Goal: Task Accomplishment & Management: Use online tool/utility

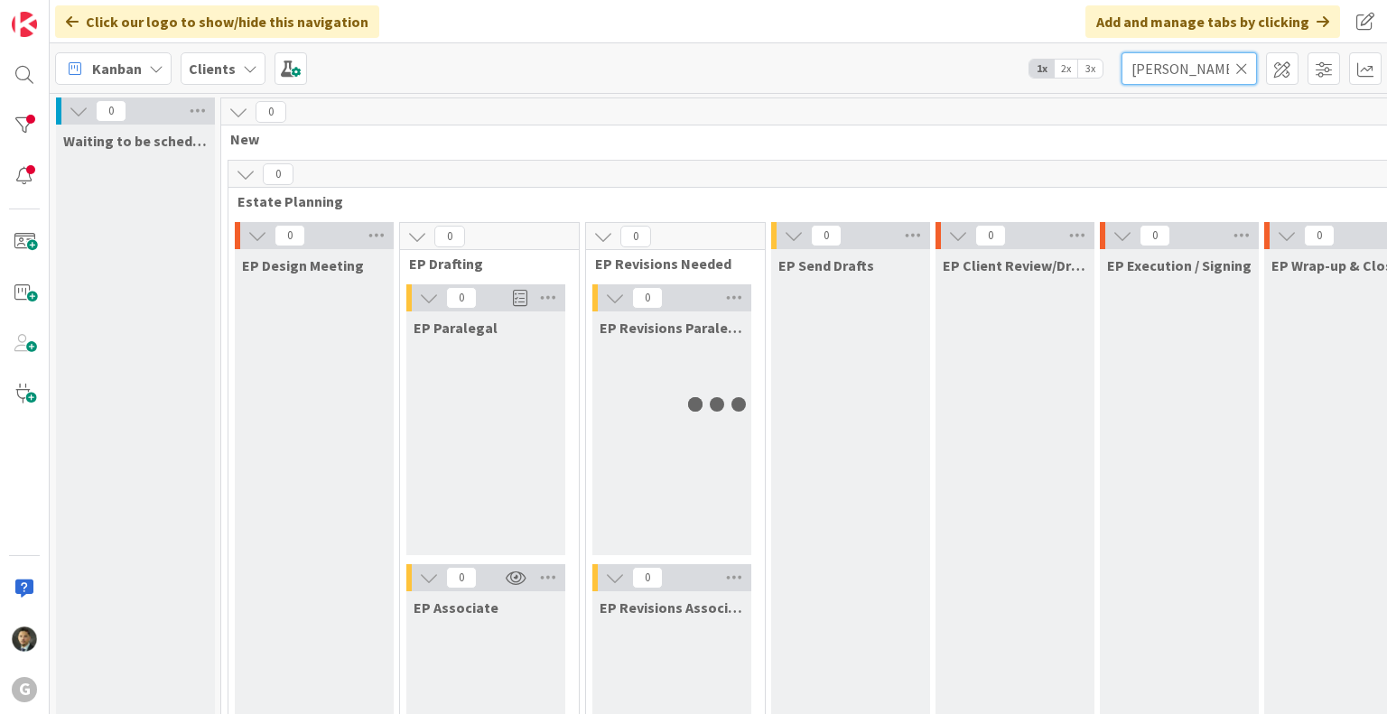
drag, startPoint x: 1224, startPoint y: 68, endPoint x: 1076, endPoint y: 61, distance: 147.4
click at [1076, 61] on div "Kanban Clients 1x 2x 3x [PERSON_NAME]" at bounding box center [718, 68] width 1337 height 50
type input "[PERSON_NAME]"
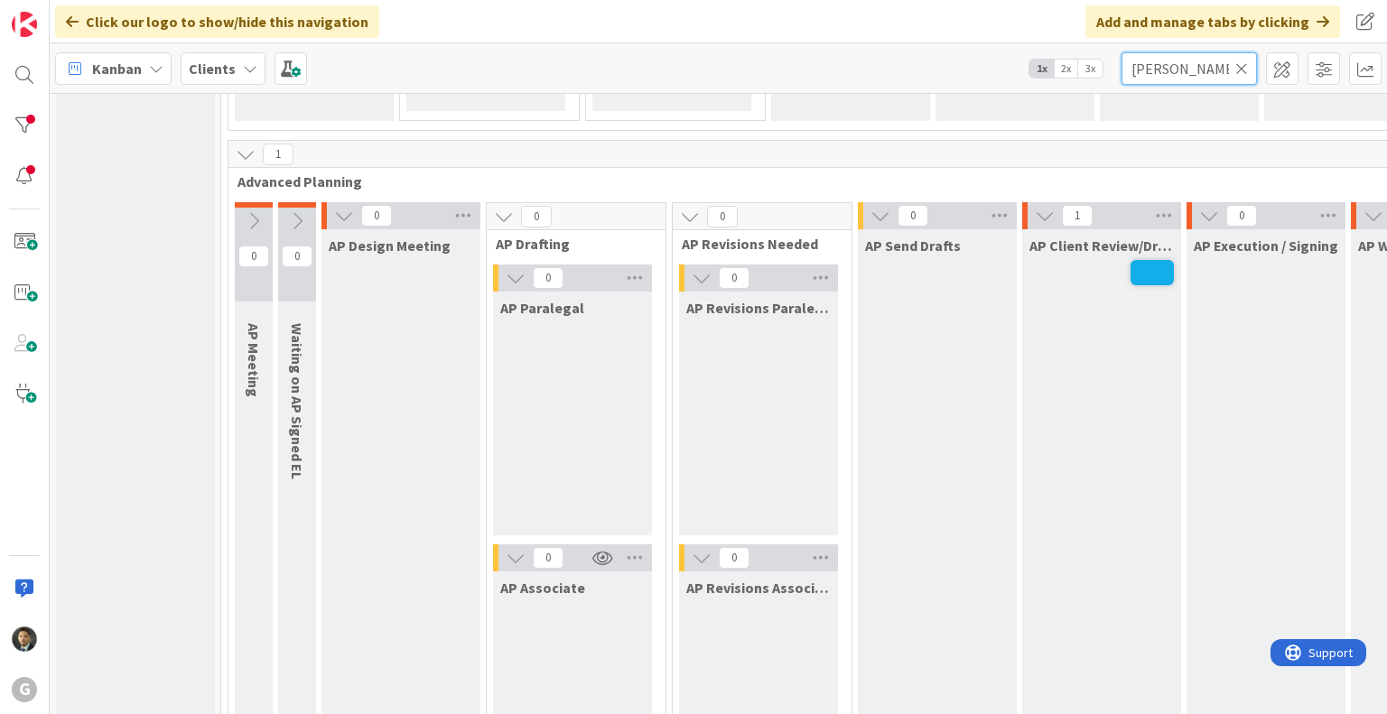
scroll to position [1264, 0]
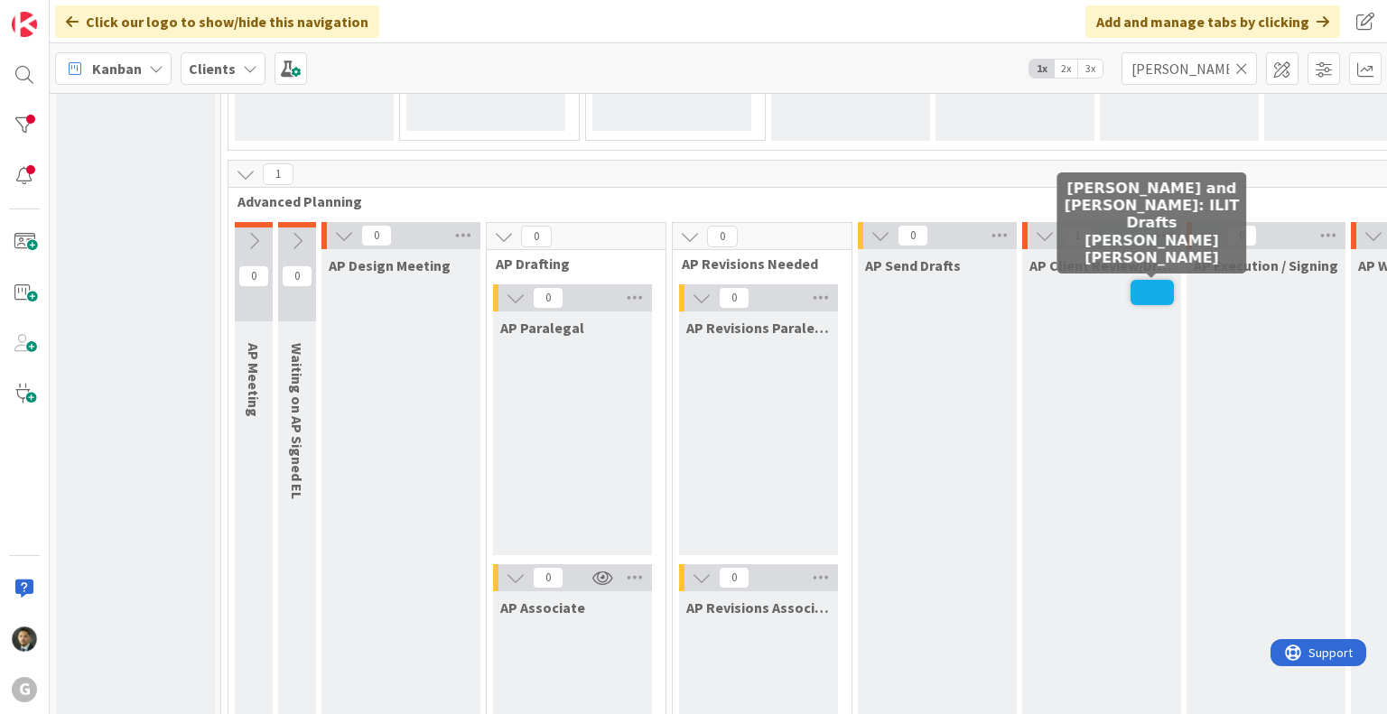
click at [1136, 290] on span at bounding box center [1152, 292] width 43 height 25
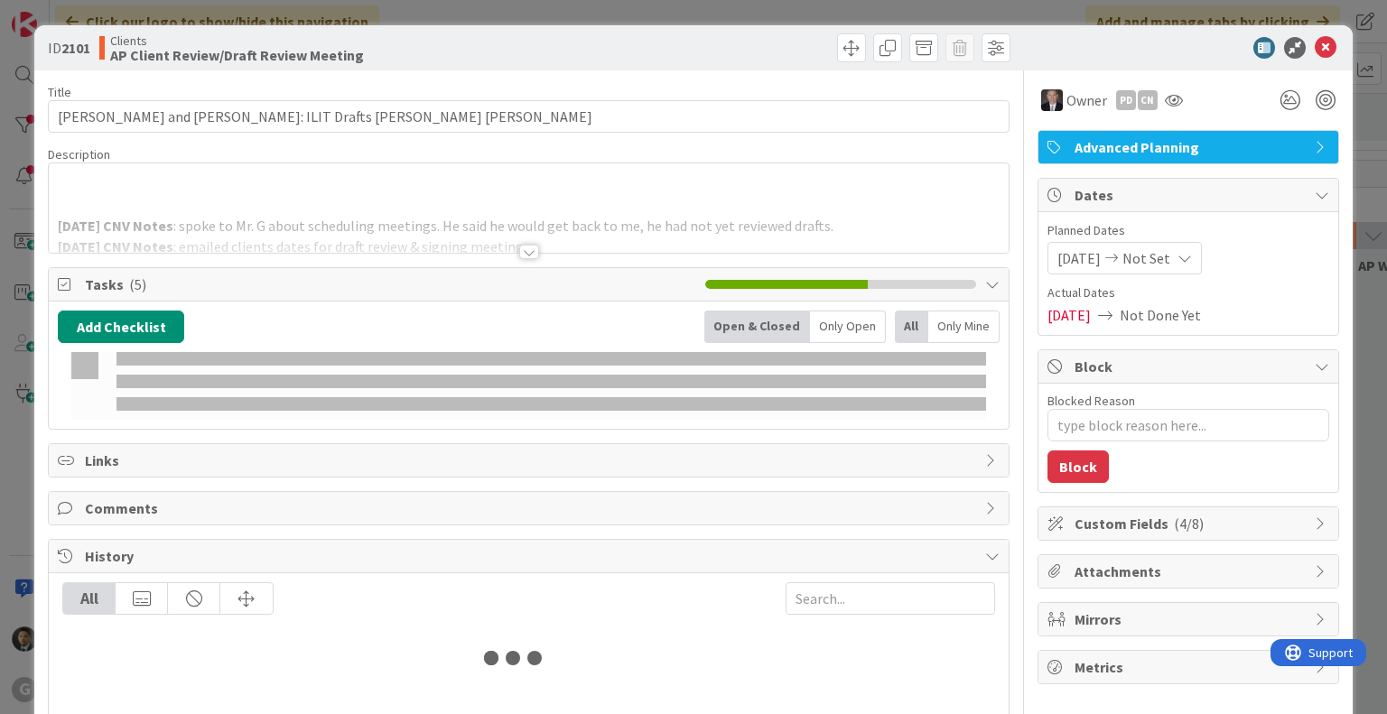
type textarea "x"
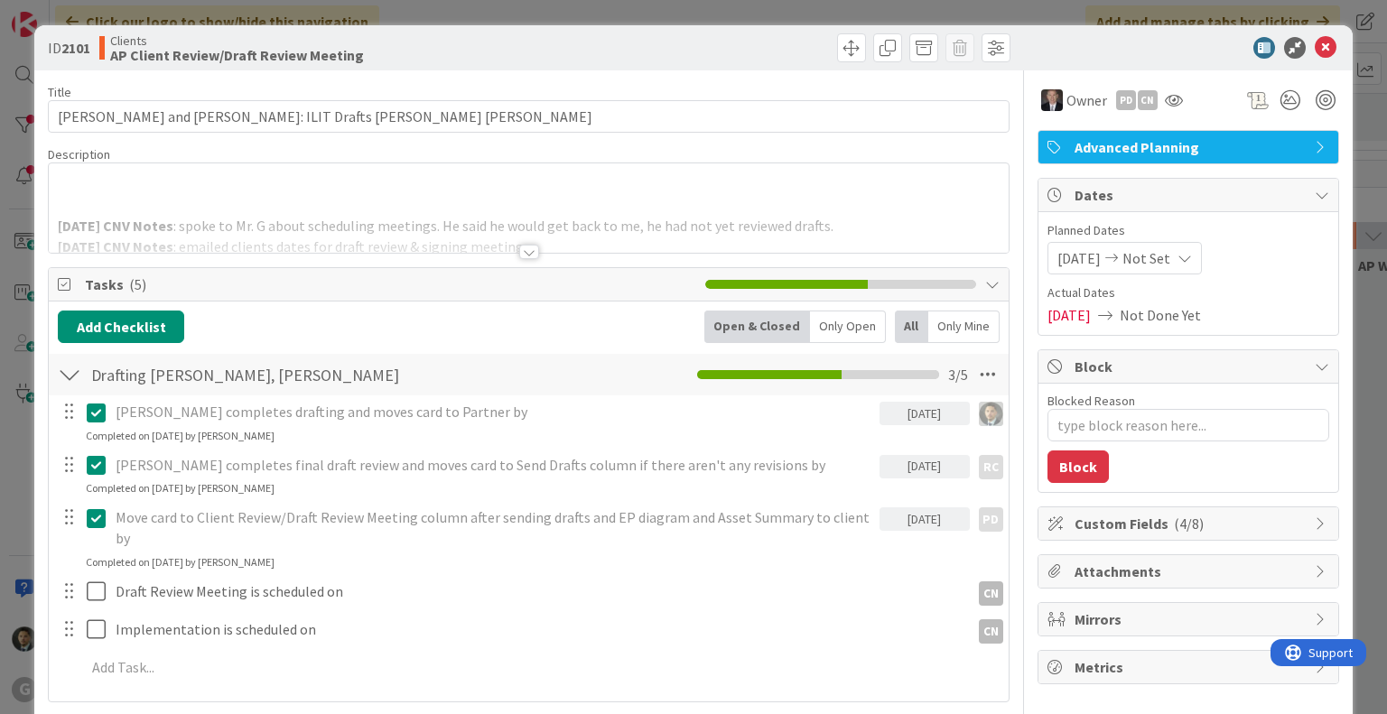
click at [228, 176] on p at bounding box center [528, 185] width 941 height 21
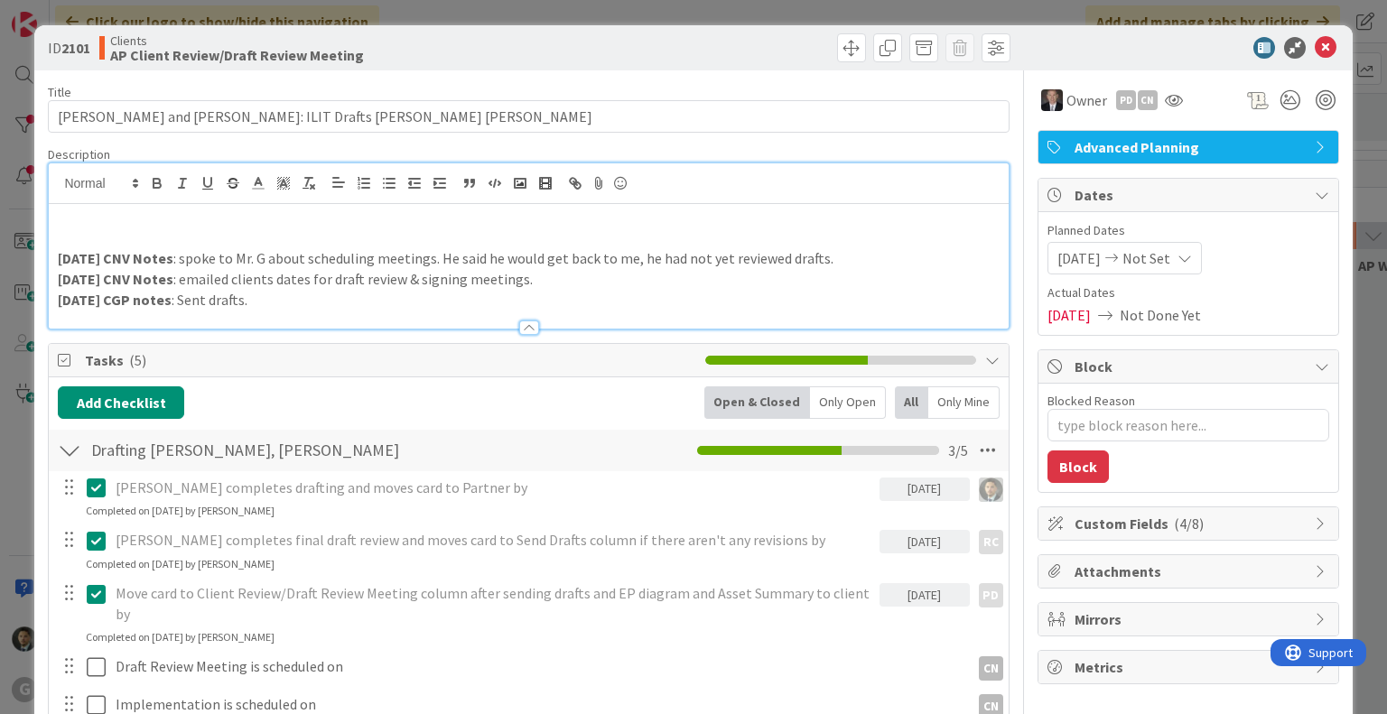
click at [202, 219] on p at bounding box center [528, 218] width 941 height 21
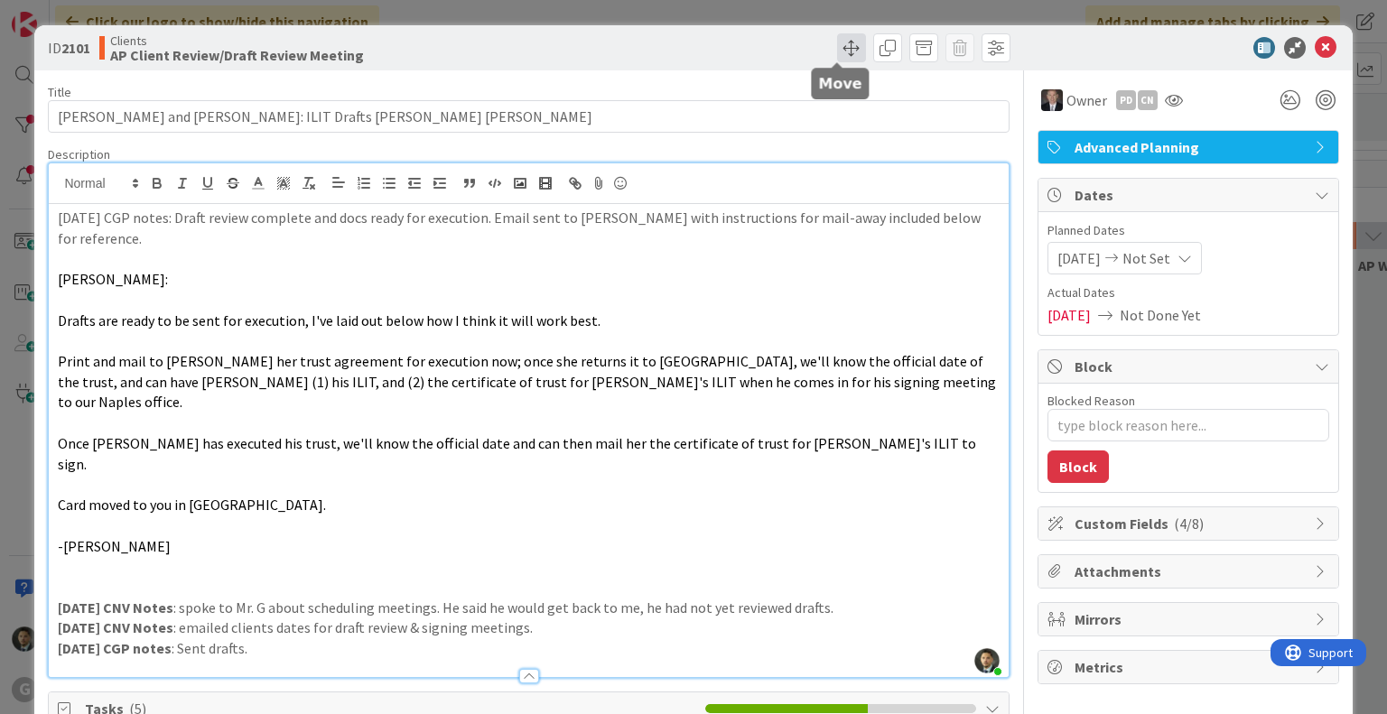
click at [840, 52] on span at bounding box center [851, 47] width 29 height 29
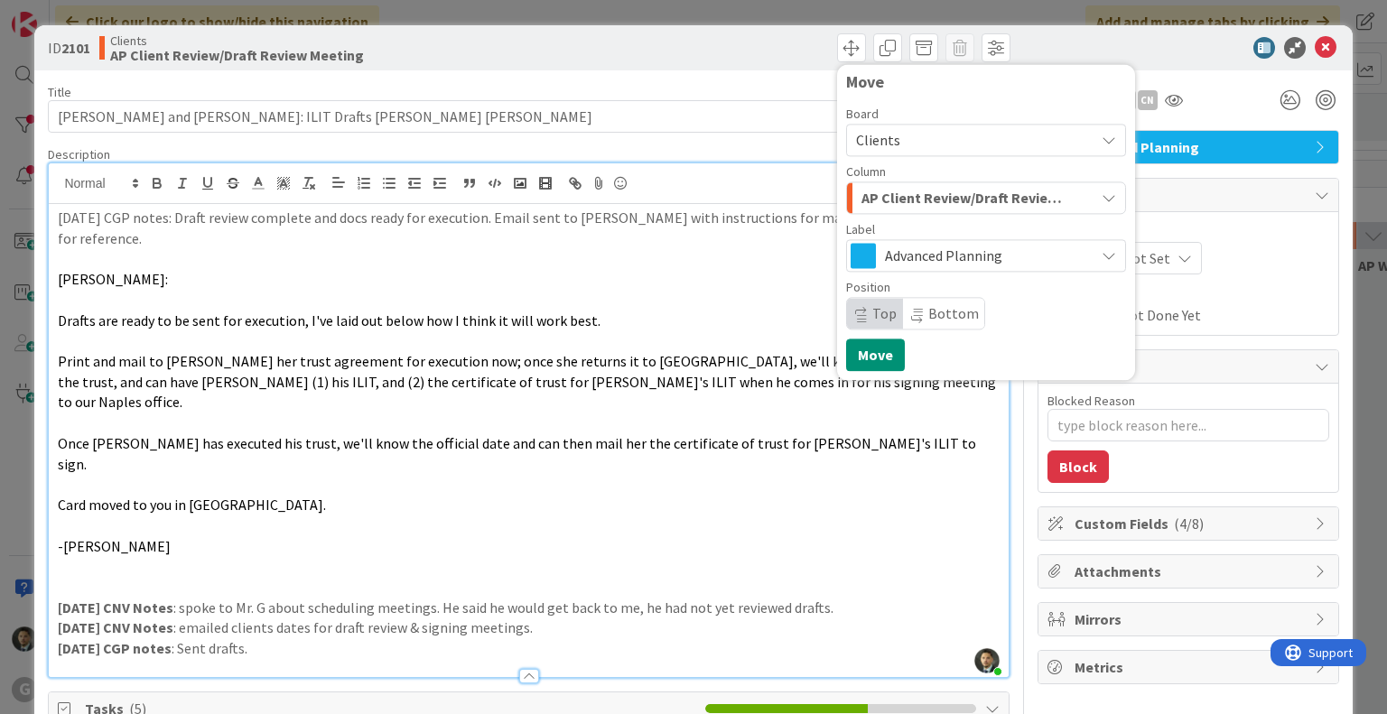
click at [957, 208] on span "AP Client Review/Draft Review Meeting" at bounding box center [965, 197] width 208 height 23
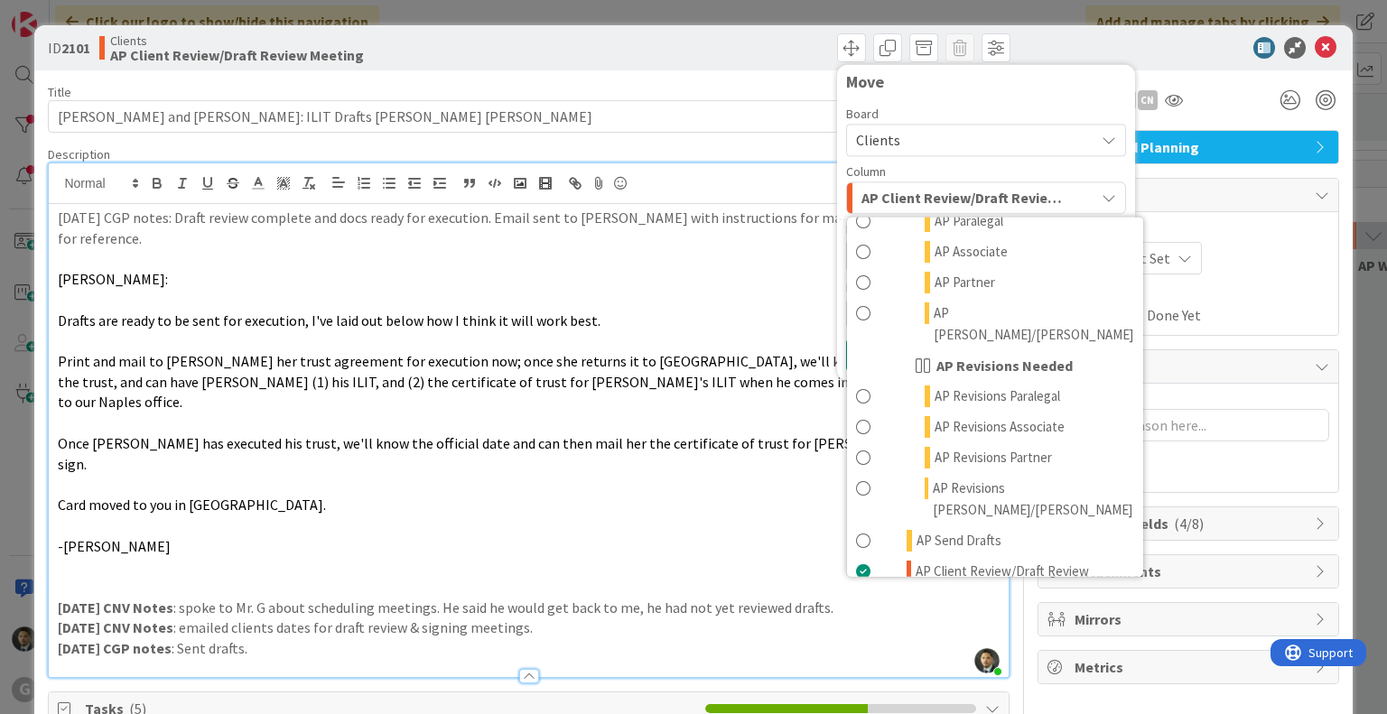
scroll to position [993, 0]
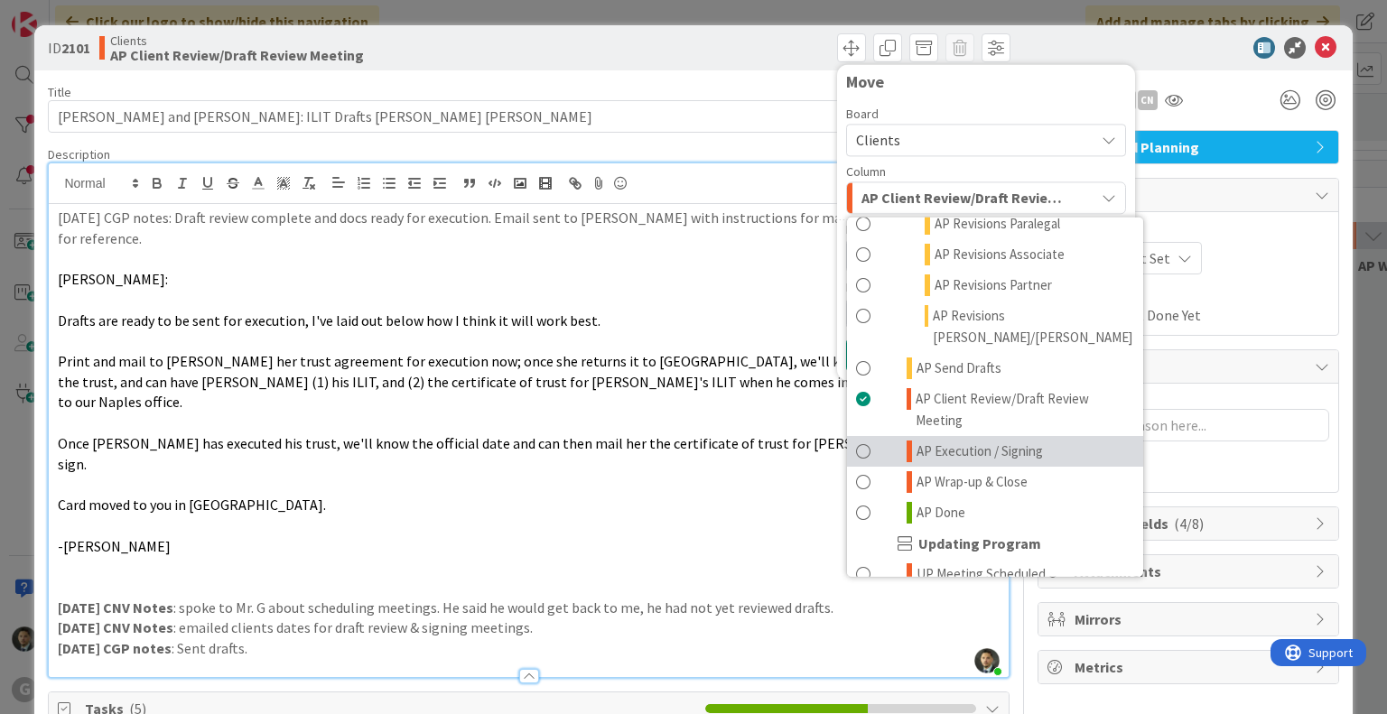
click at [950, 441] on span "AP Execution / Signing" at bounding box center [980, 452] width 126 height 22
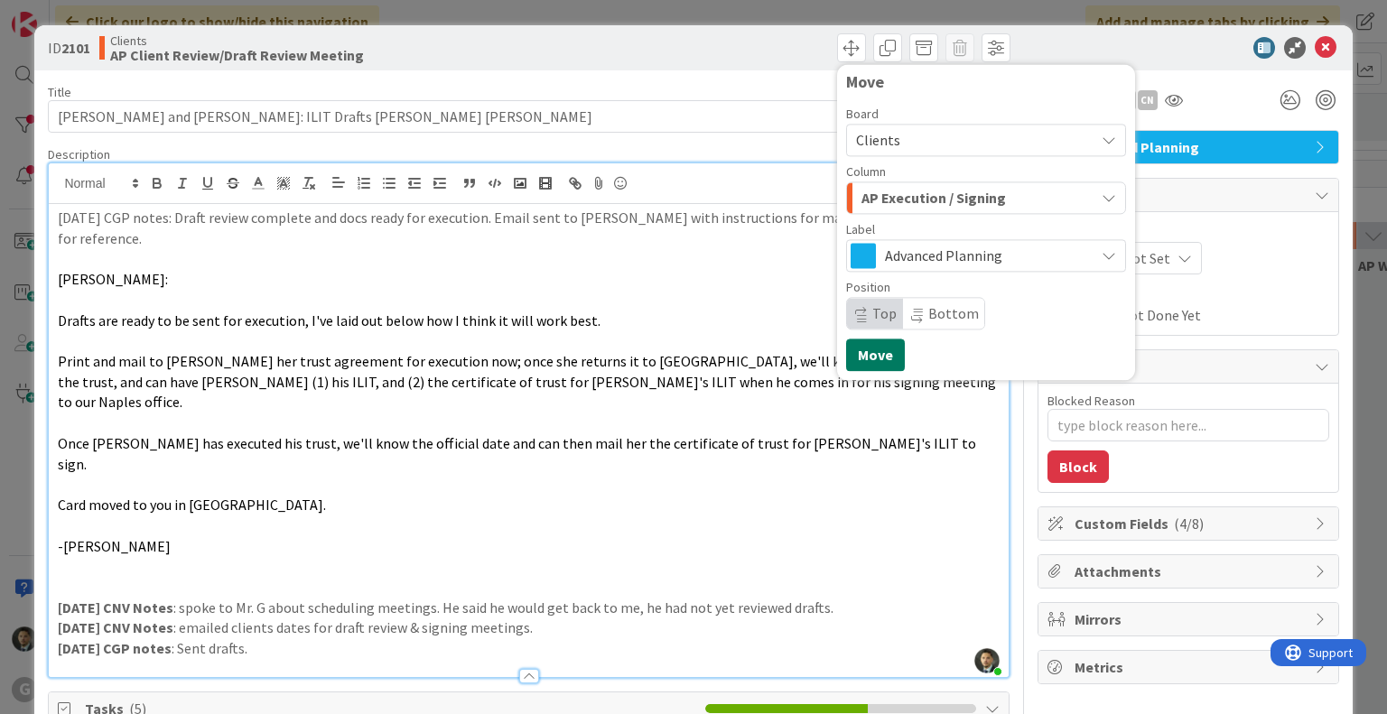
click at [850, 344] on button "Move" at bounding box center [875, 355] width 59 height 33
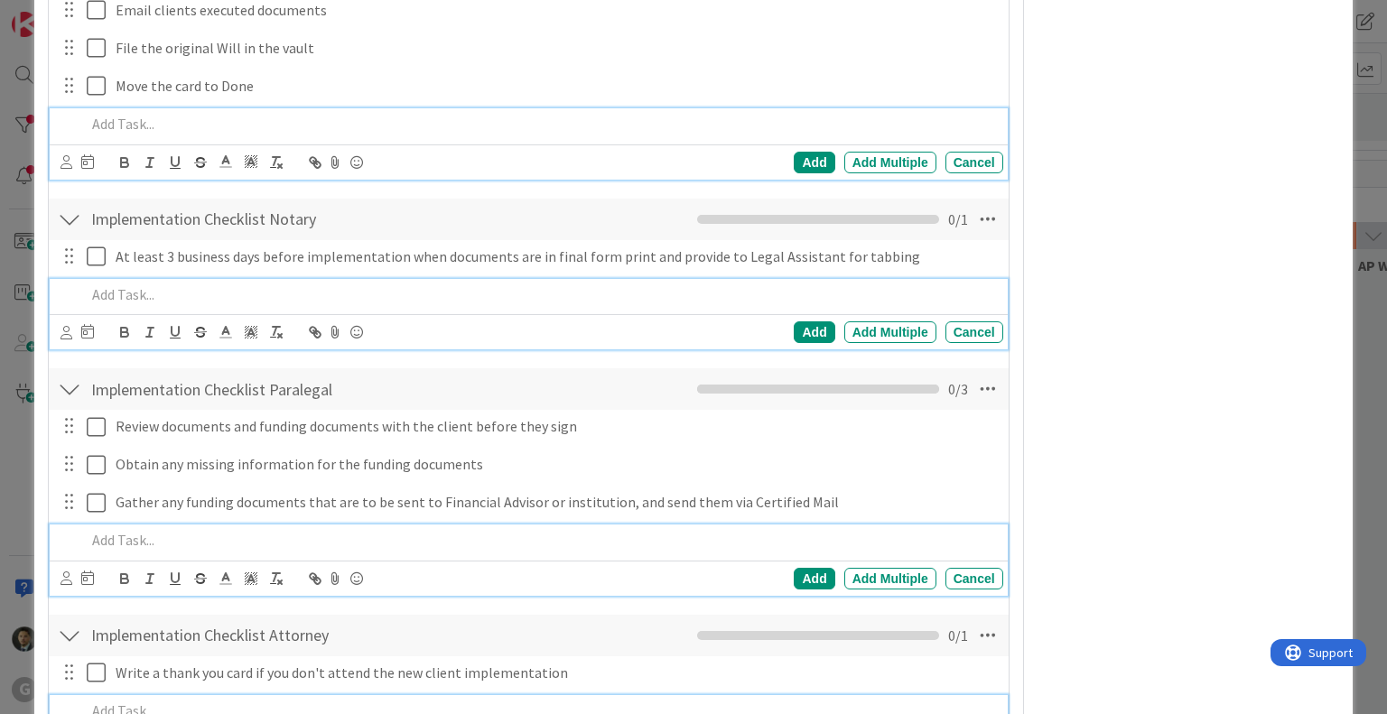
scroll to position [1596, 0]
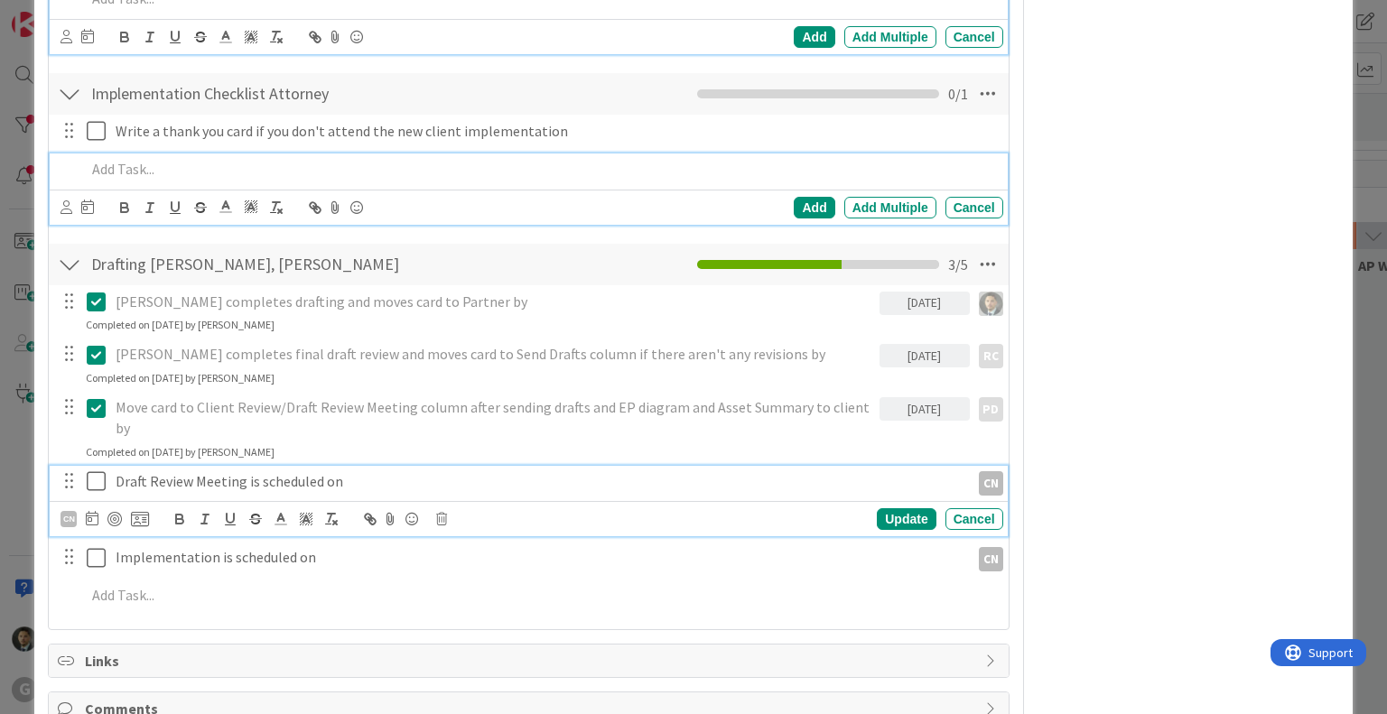
click at [90, 470] on icon at bounding box center [96, 481] width 19 height 22
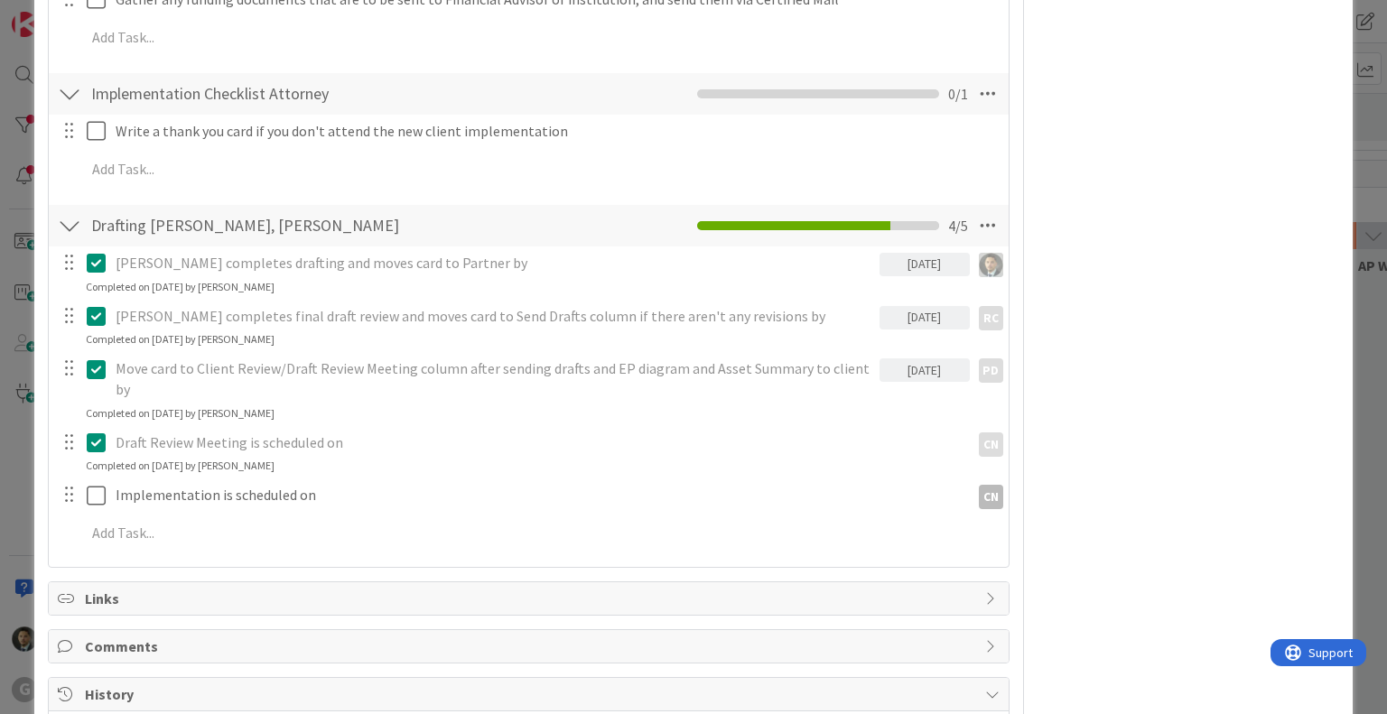
click at [93, 432] on icon at bounding box center [96, 443] width 19 height 22
type textarea "x"
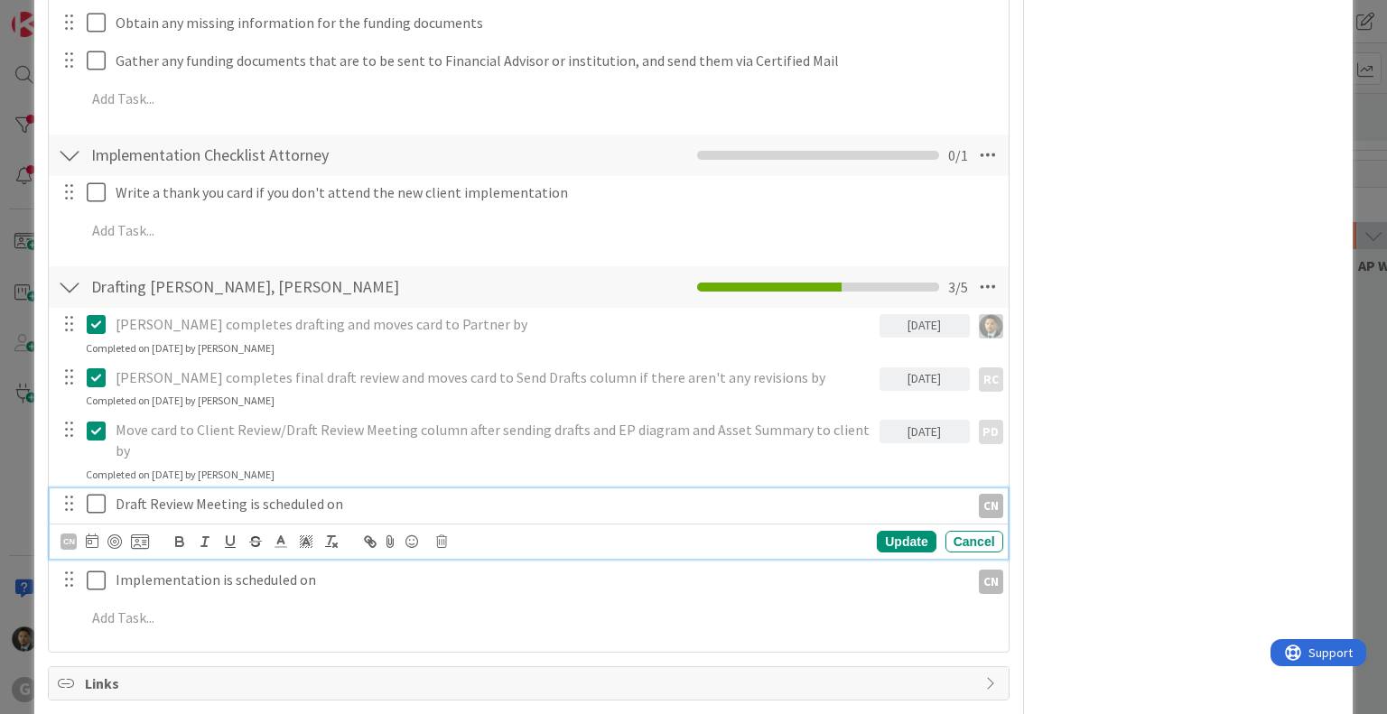
scroll to position [0, 0]
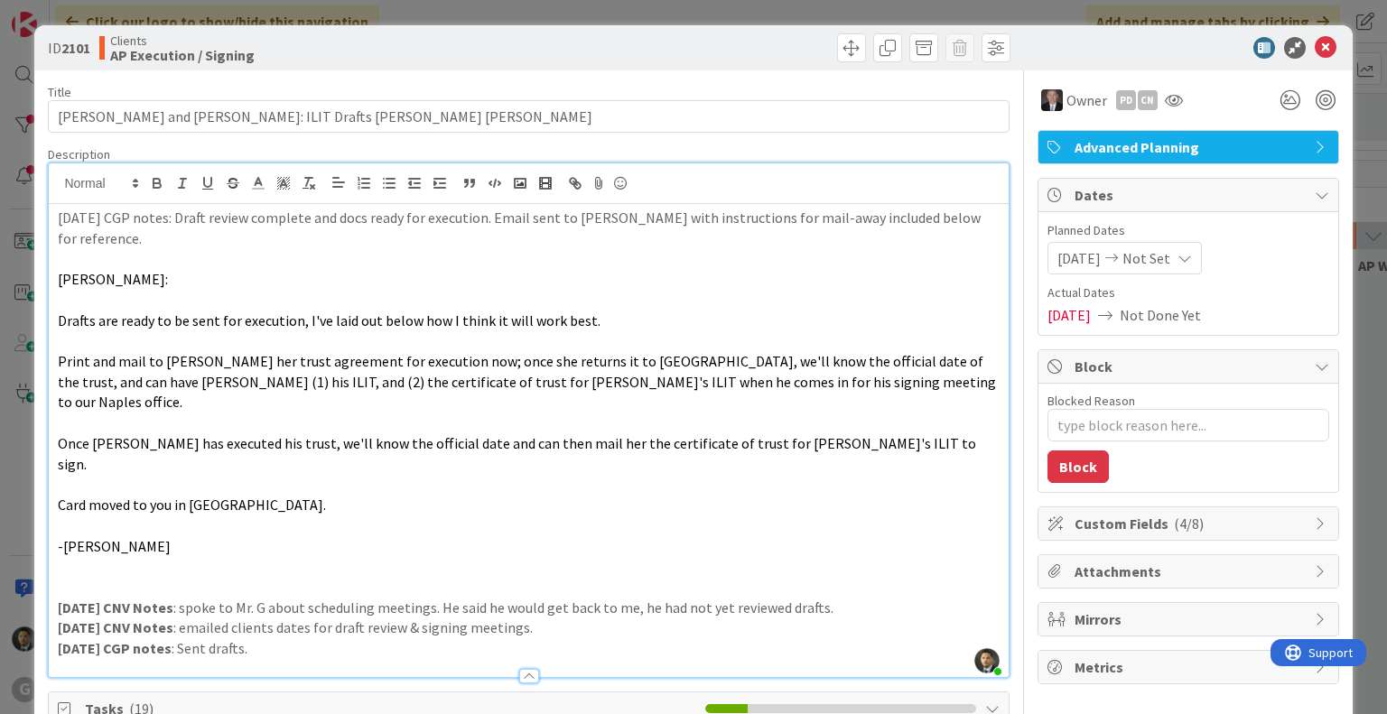
click at [811, 7] on div "ID 2101 Clients AP Execution / Signing Move Move Title 52 / 128 [PERSON_NAME] a…" at bounding box center [693, 357] width 1387 height 714
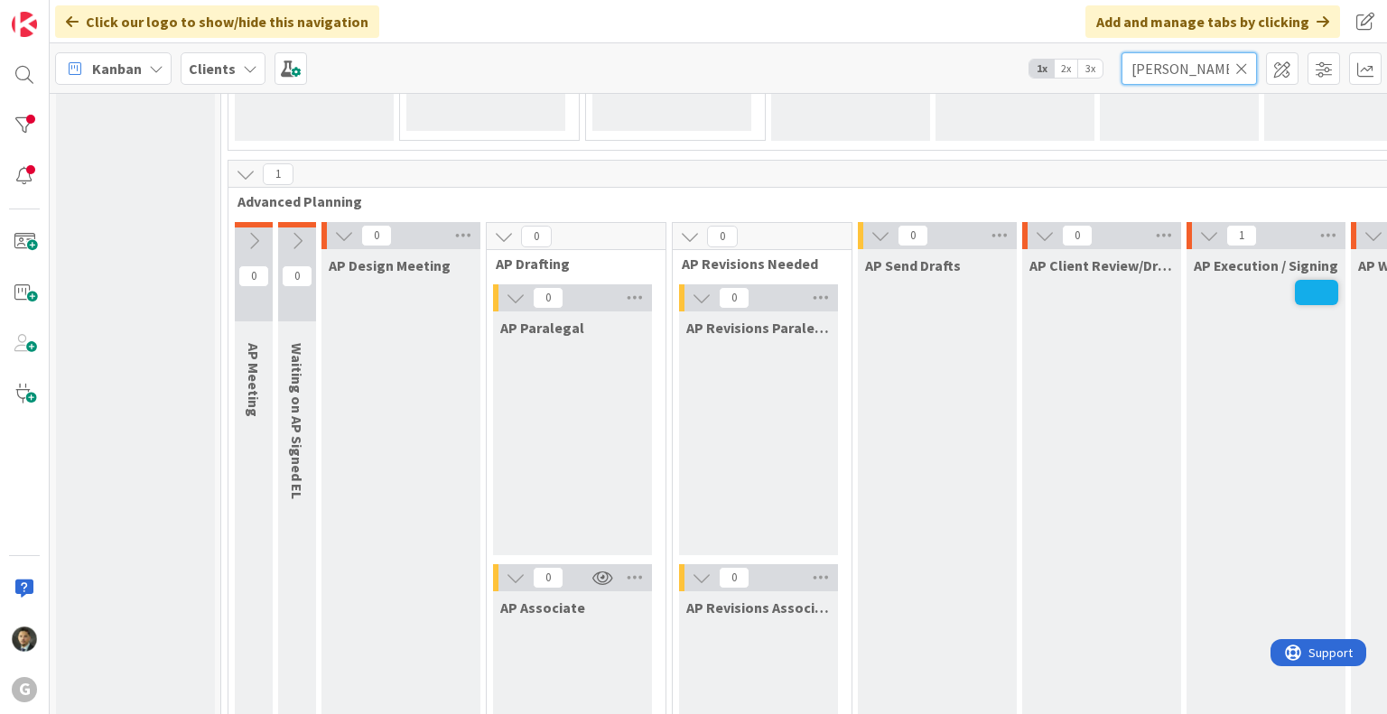
drag, startPoint x: 1187, startPoint y: 76, endPoint x: 1026, endPoint y: 75, distance: 160.7
click at [1028, 75] on div "Kanban Clients 1x 2x 3x [PERSON_NAME]" at bounding box center [718, 68] width 1337 height 50
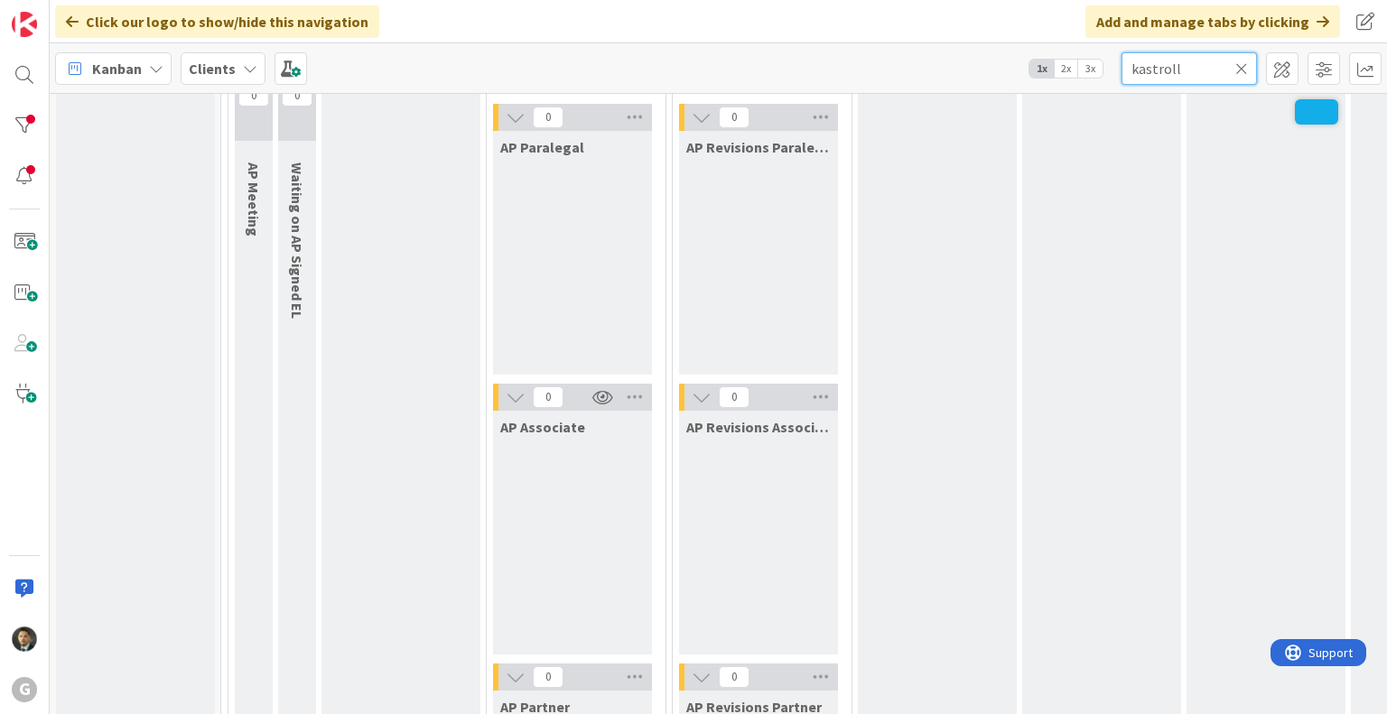
scroll to position [1264, 0]
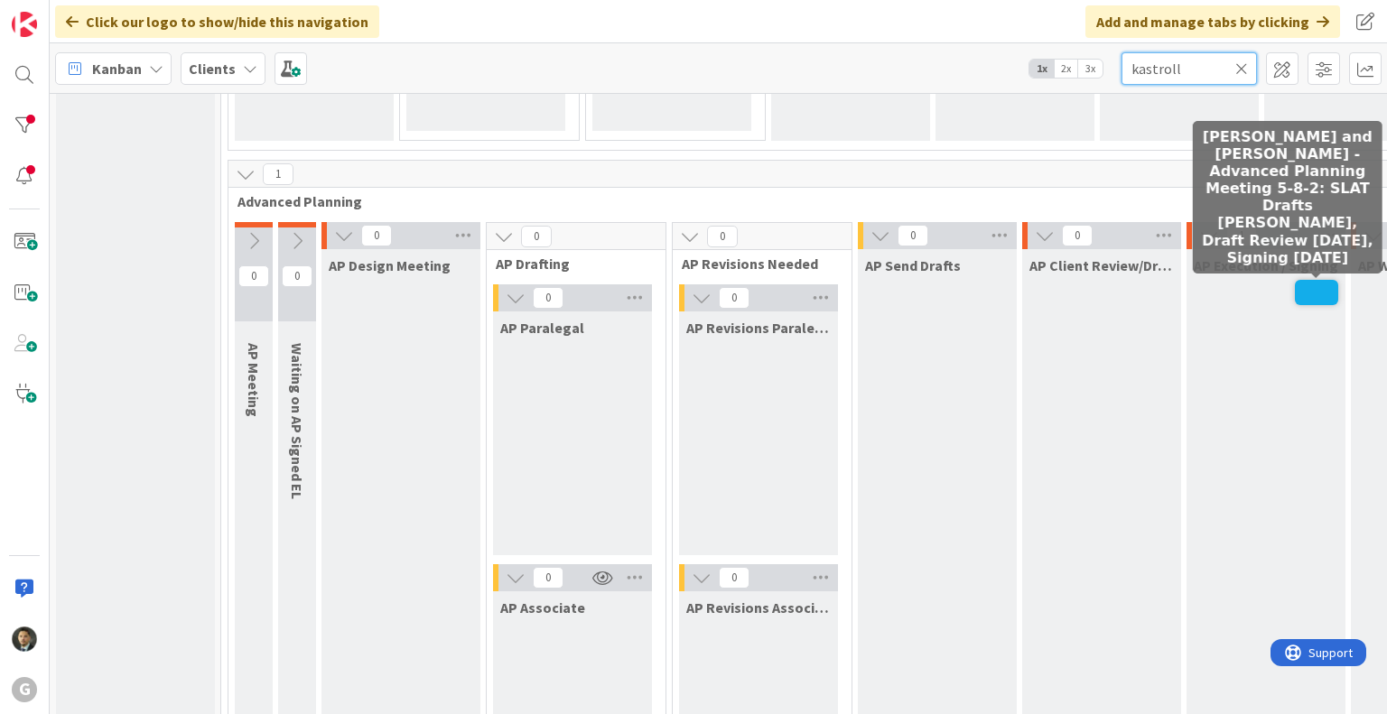
type input "kastroll"
click at [1312, 287] on span at bounding box center [1316, 292] width 43 height 25
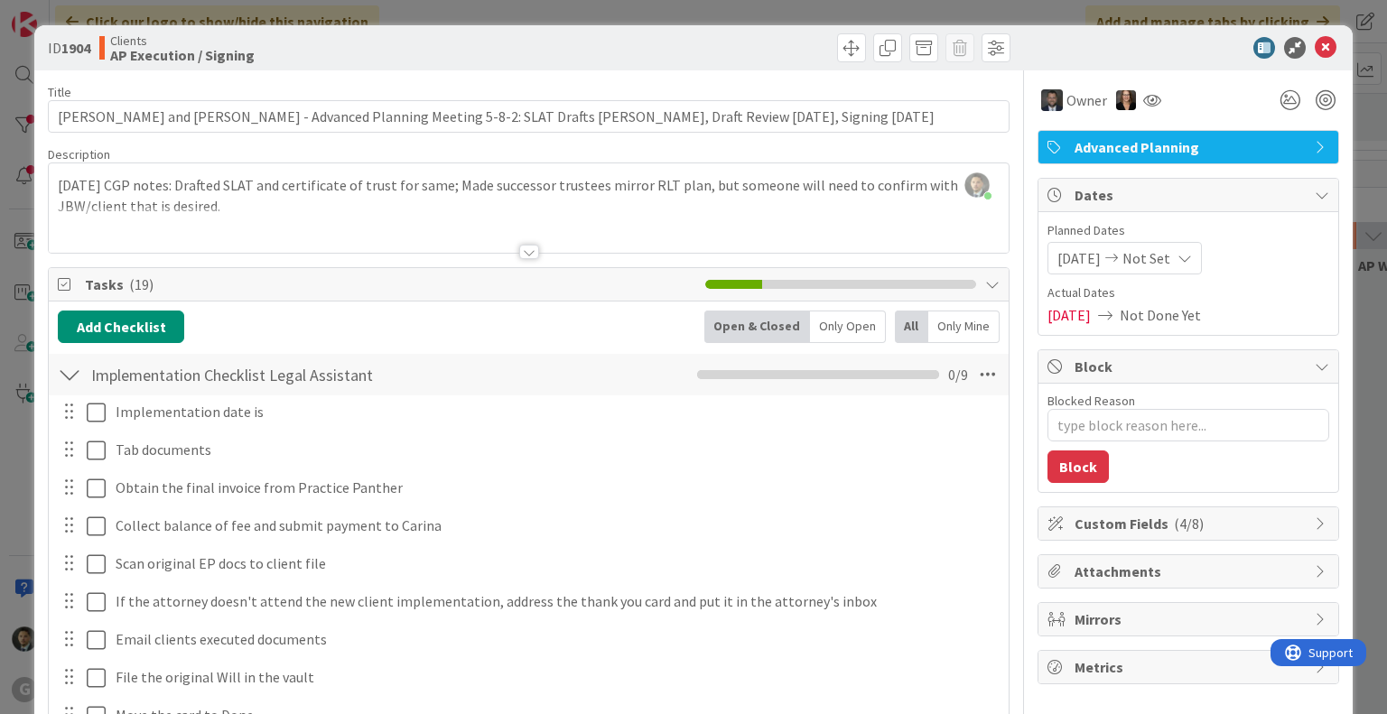
click at [523, 251] on div at bounding box center [529, 252] width 20 height 14
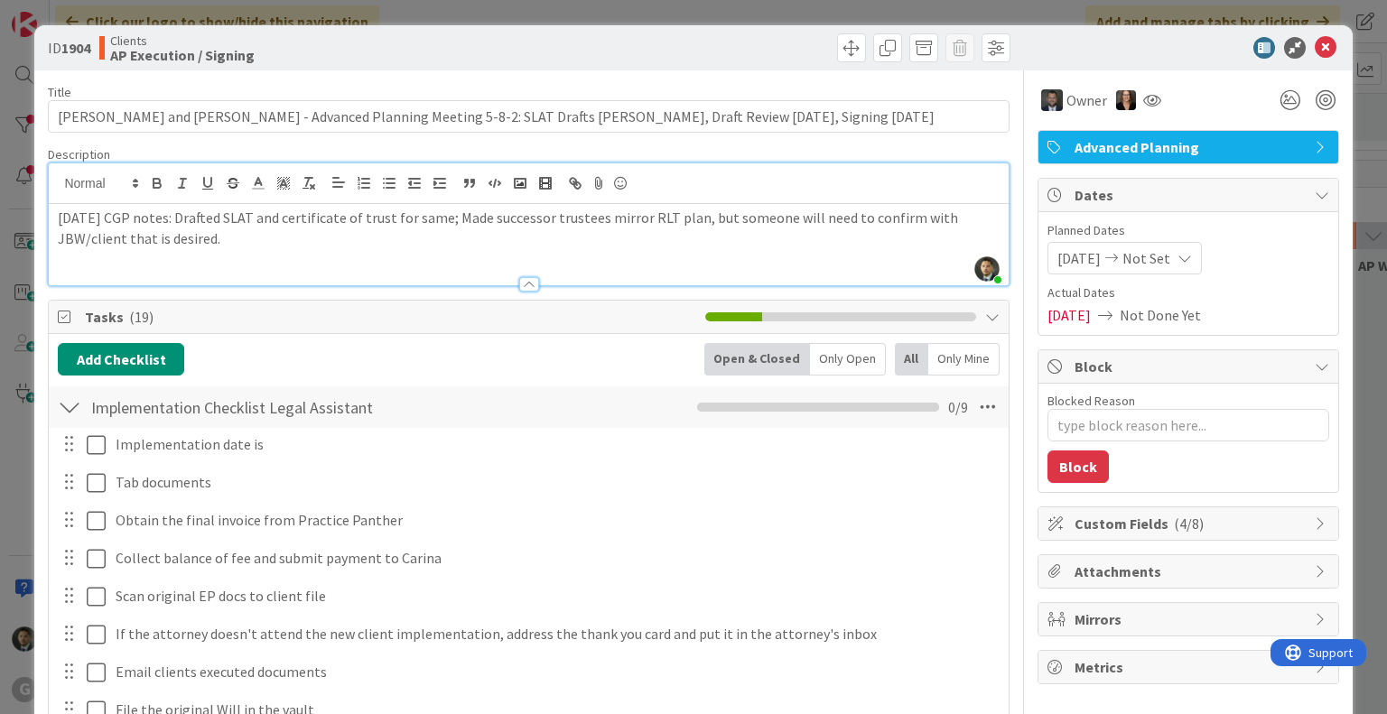
type textarea "x"
